Goal: Check status: Check status

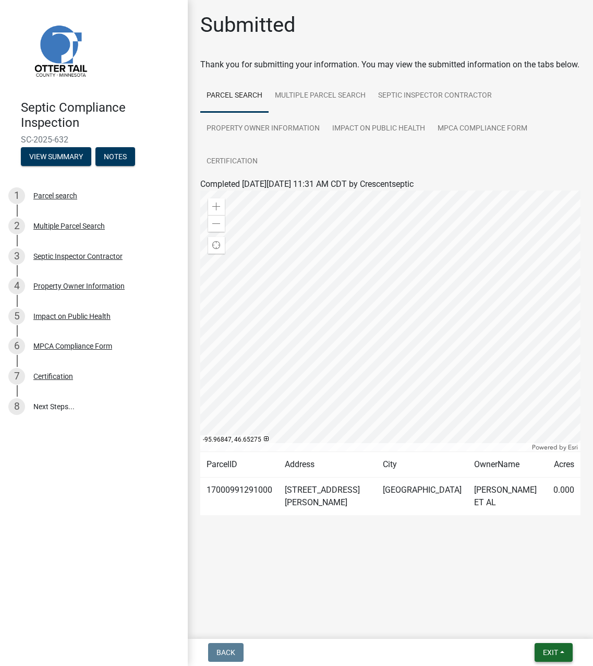
click at [554, 656] on span "Exit" at bounding box center [550, 652] width 15 height 8
click at [540, 619] on button "Save & Exit" at bounding box center [530, 624] width 83 height 25
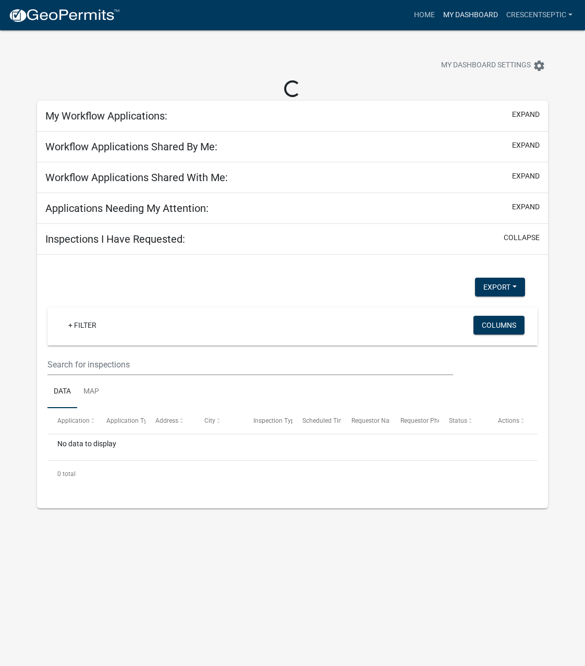
click at [469, 16] on link "My Dashboard" at bounding box center [470, 15] width 63 height 20
select select "3: 100"
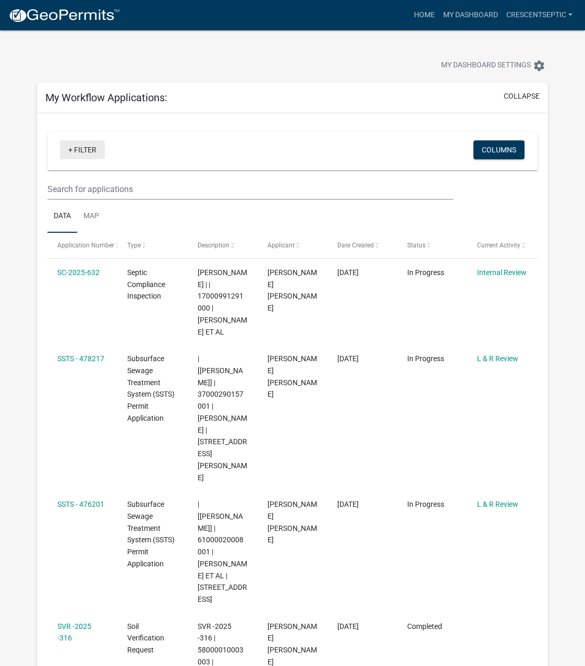
click at [72, 150] on link "+ Filter" at bounding box center [82, 149] width 45 height 19
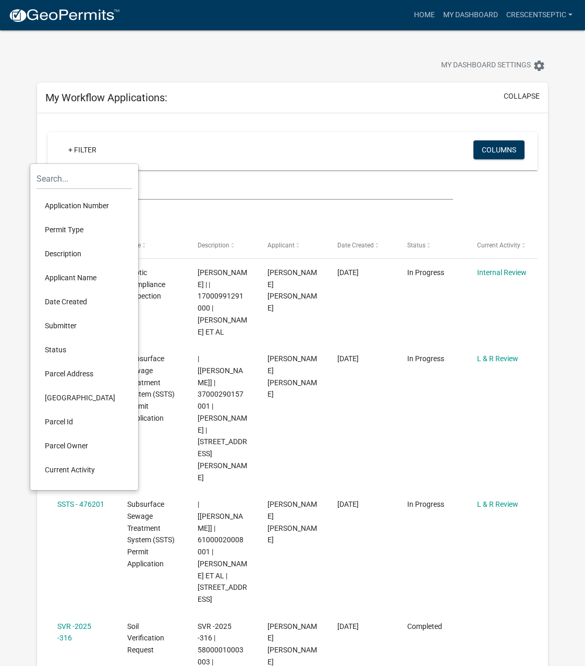
click at [70, 249] on li "Description" at bounding box center [84, 254] width 95 height 24
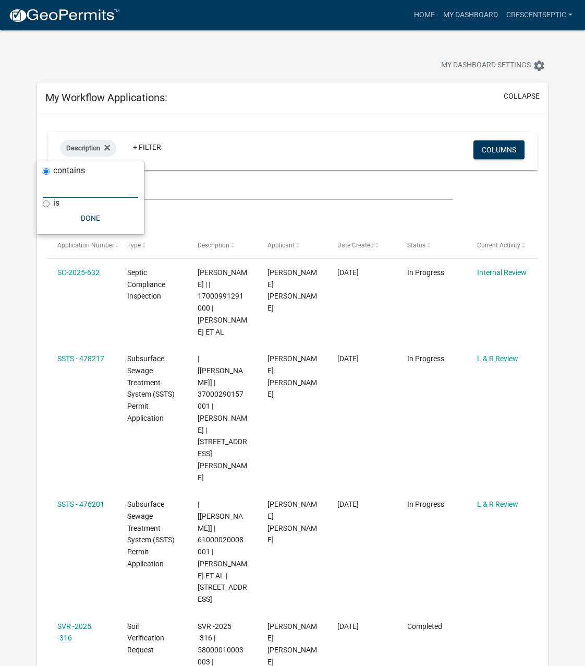
click at [77, 188] on input "text" at bounding box center [90, 186] width 95 height 21
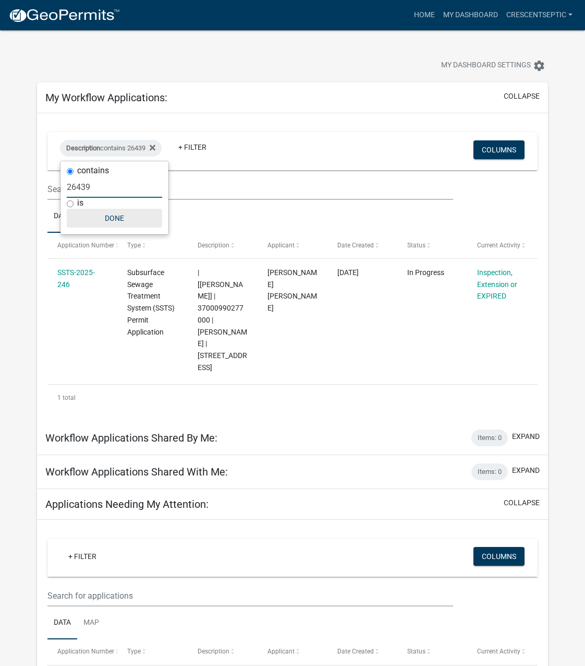
type input "26439"
click at [106, 215] on button "Done" at bounding box center [114, 218] width 95 height 19
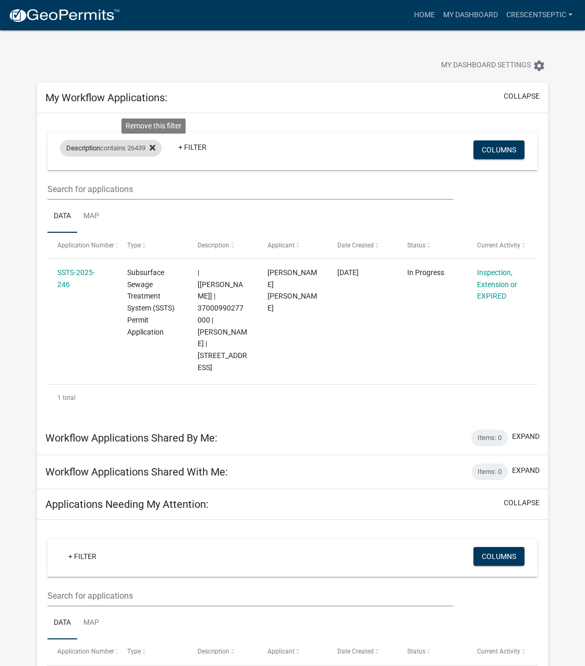
click at [155, 151] on icon at bounding box center [153, 147] width 6 height 8
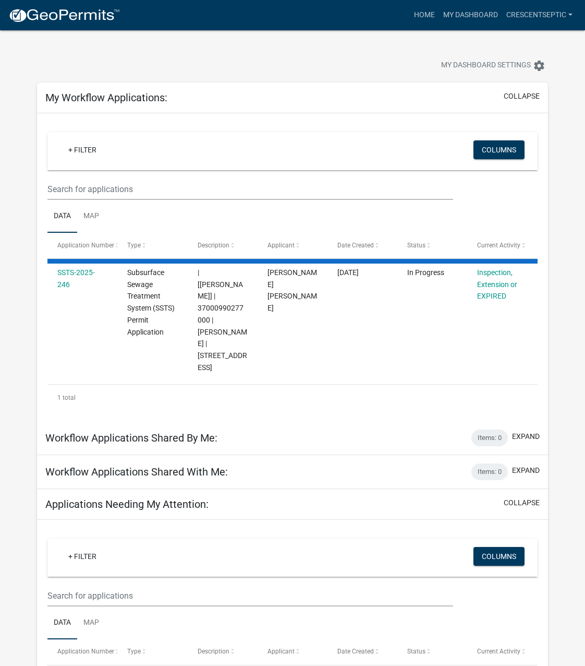
select select "3: 100"
